Goal: Find specific page/section: Find specific page/section

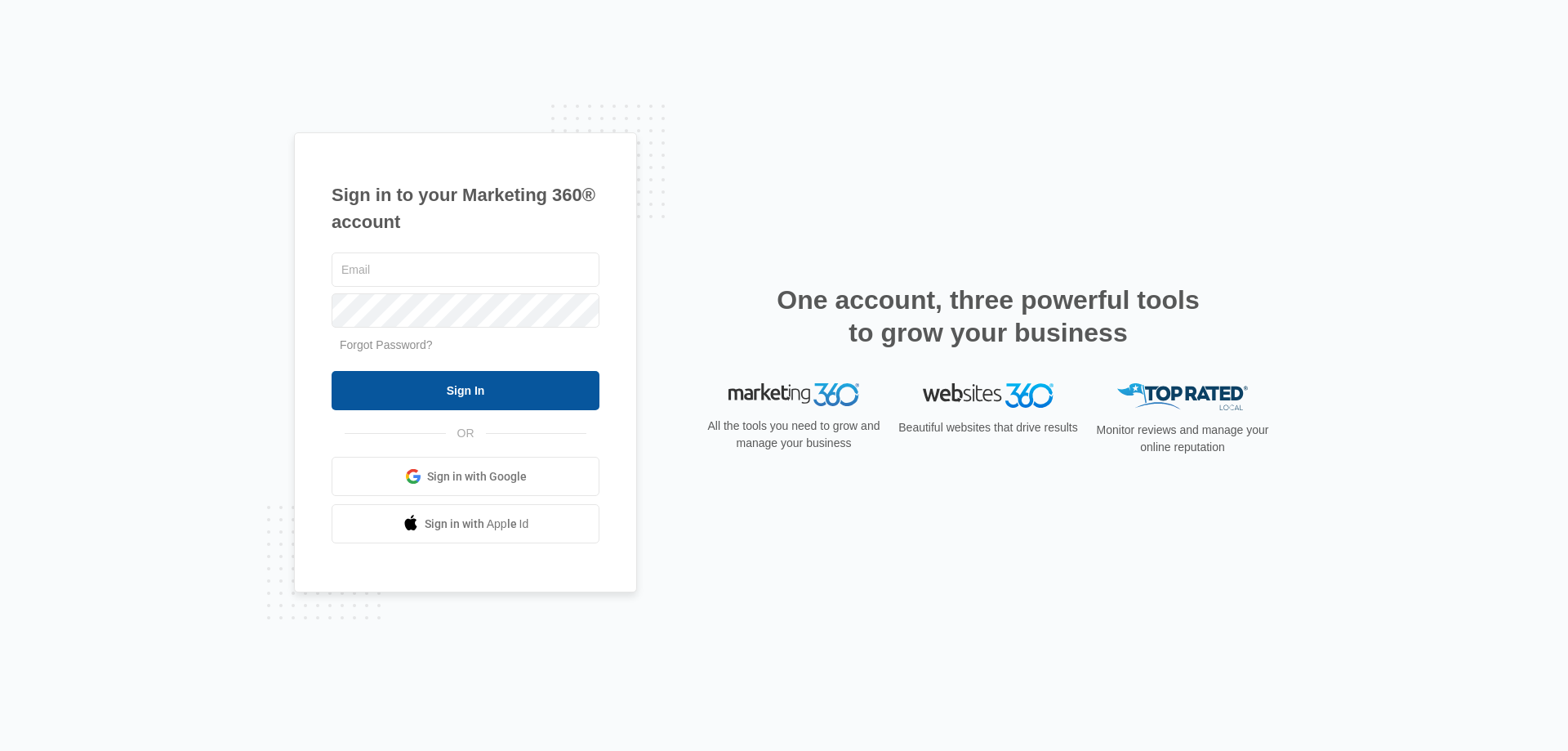
type input "[EMAIL_ADDRESS][DOMAIN_NAME]"
click at [454, 386] on input "Sign In" at bounding box center [465, 390] width 268 height 39
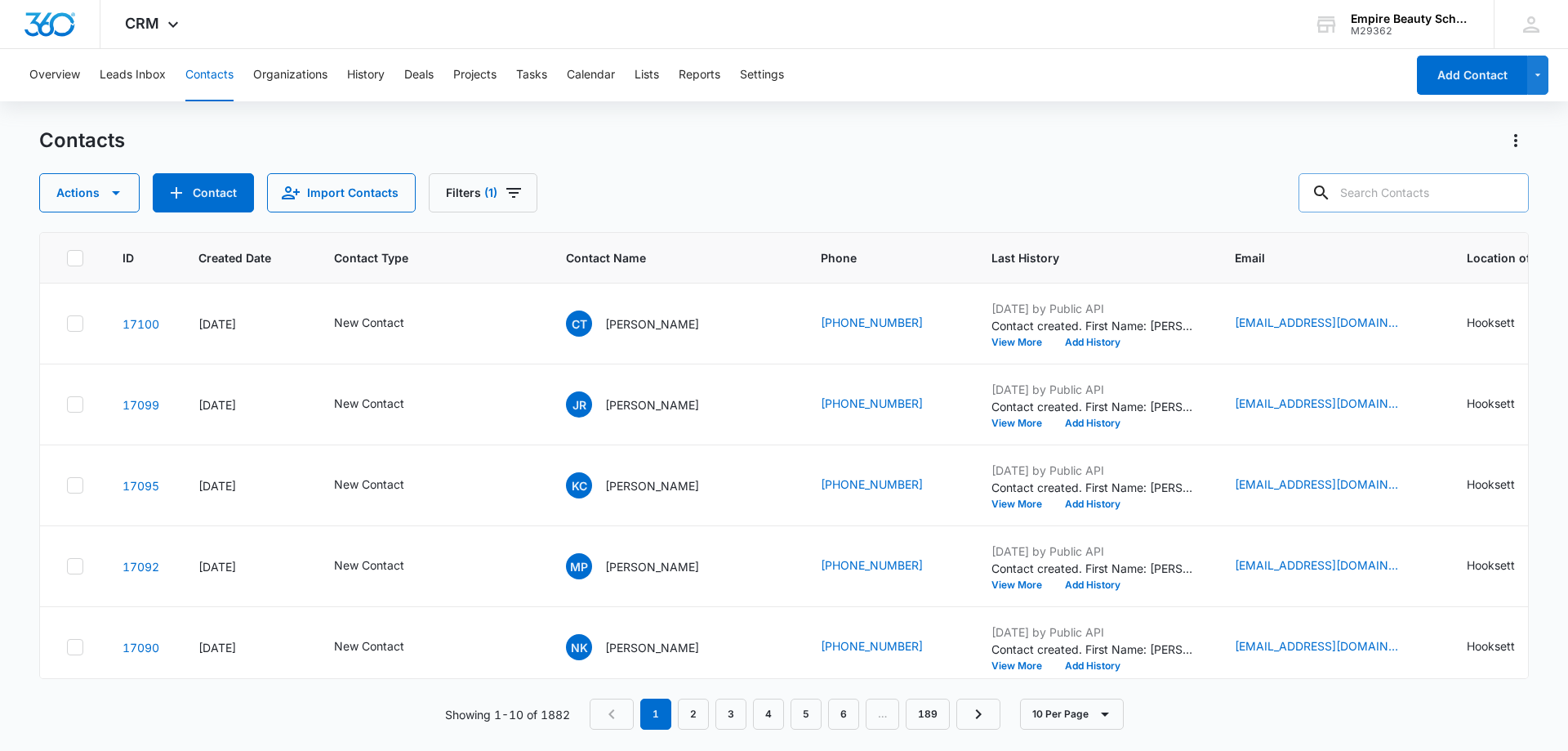
click at [1390, 195] on input "text" at bounding box center [1413, 192] width 230 height 39
type input "[PERSON_NAME]"
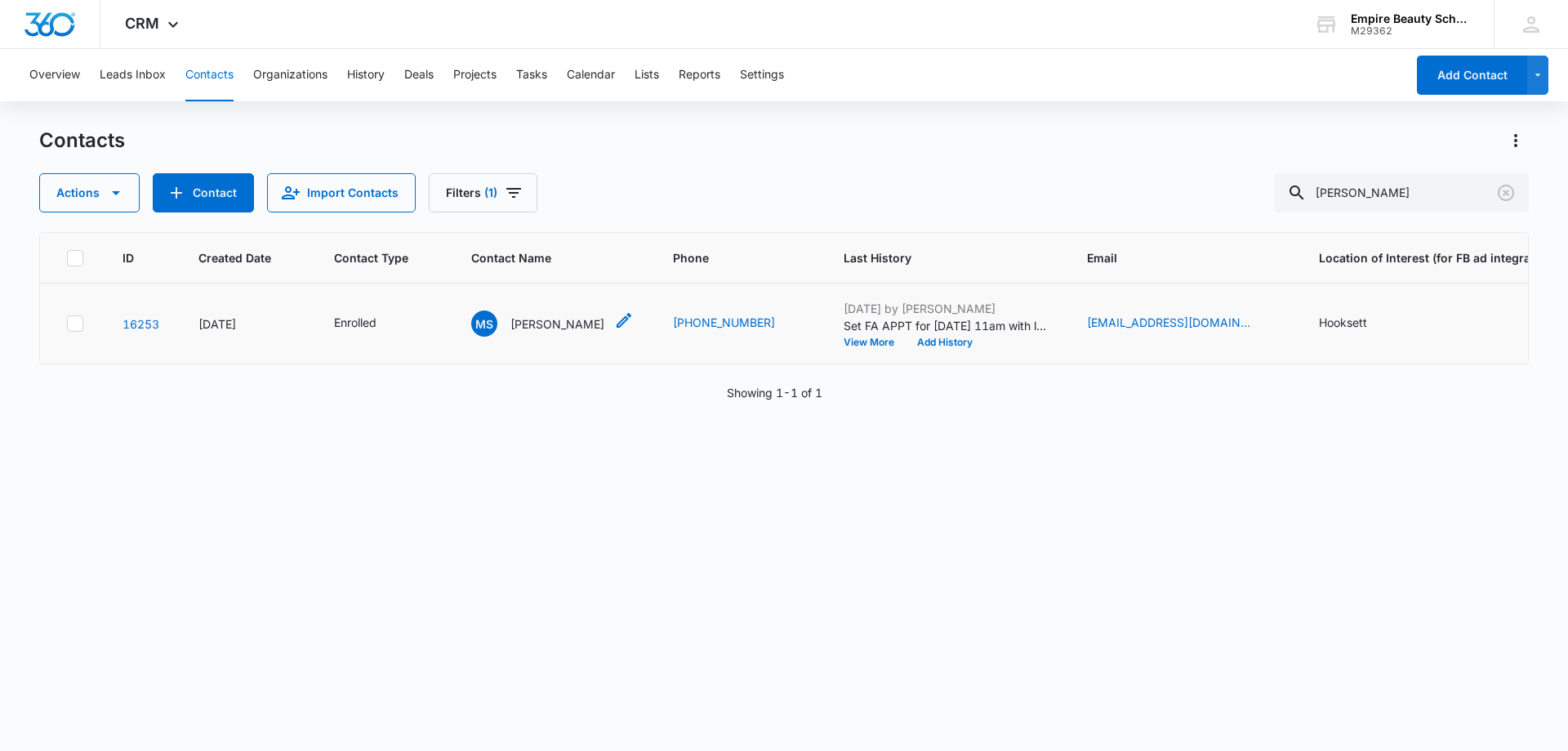
click at [542, 324] on p "[PERSON_NAME]" at bounding box center [556, 324] width 94 height 17
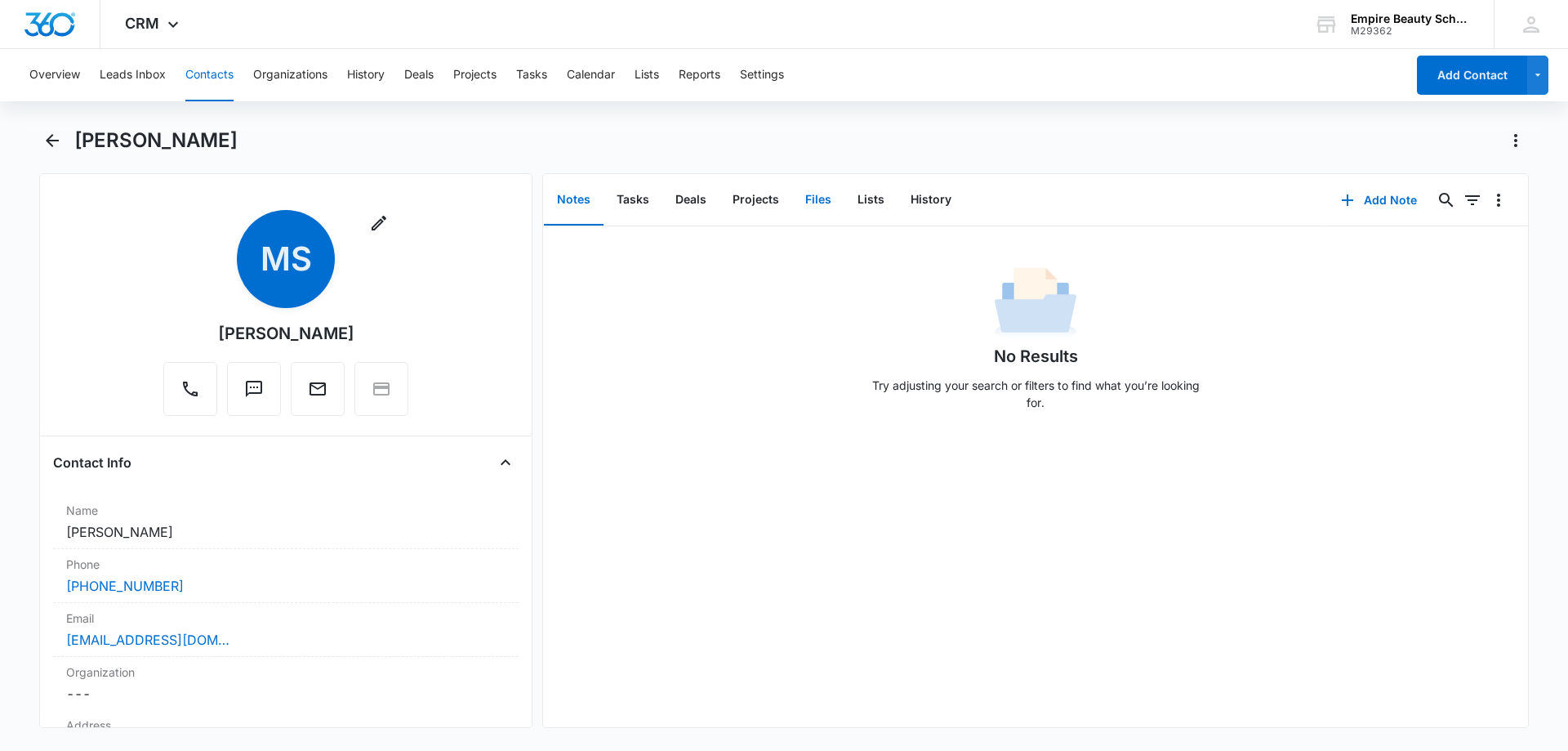
click at [814, 205] on button "Files" at bounding box center [817, 200] width 52 height 51
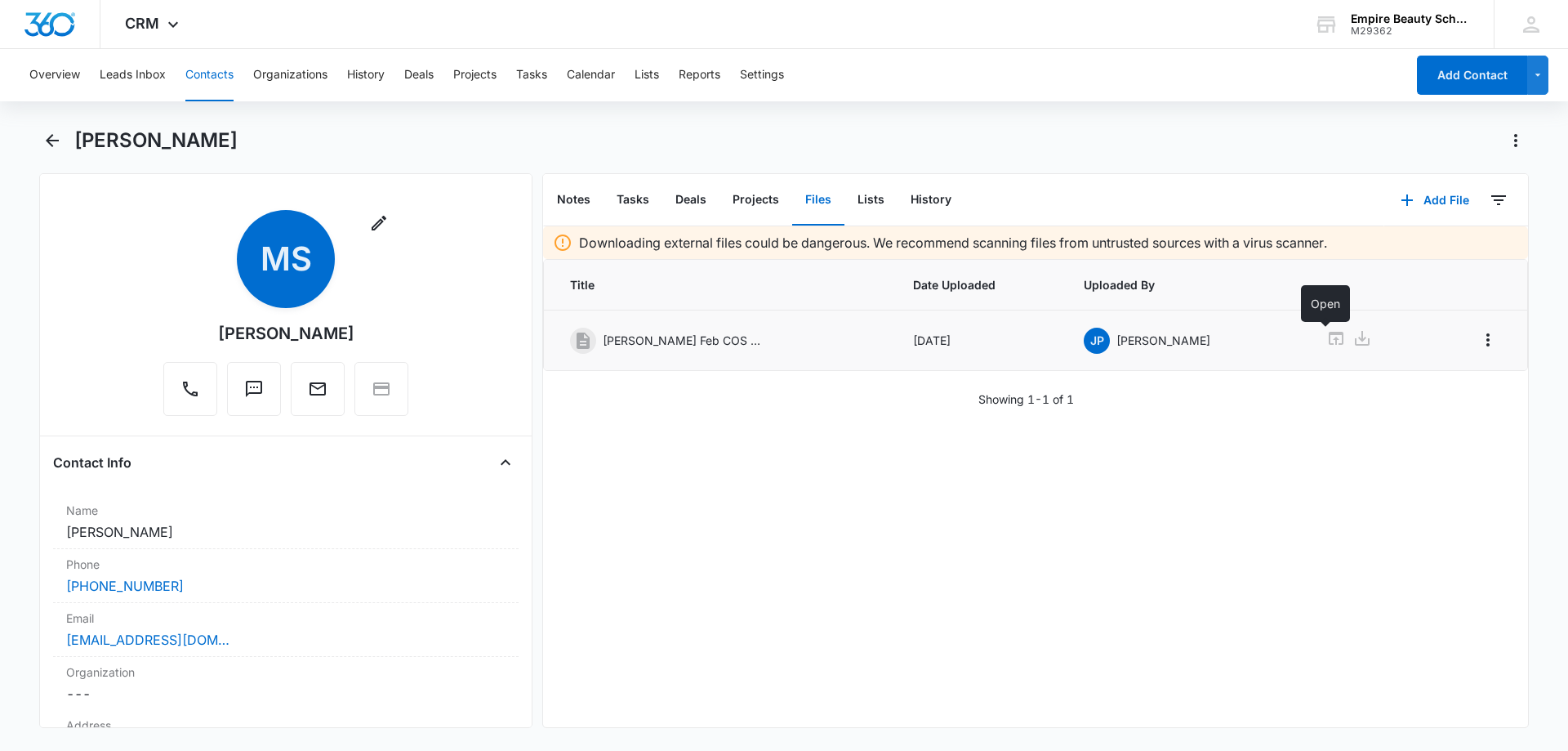
click at [1326, 335] on icon at bounding box center [1336, 338] width 20 height 20
